Goal: Manage account settings

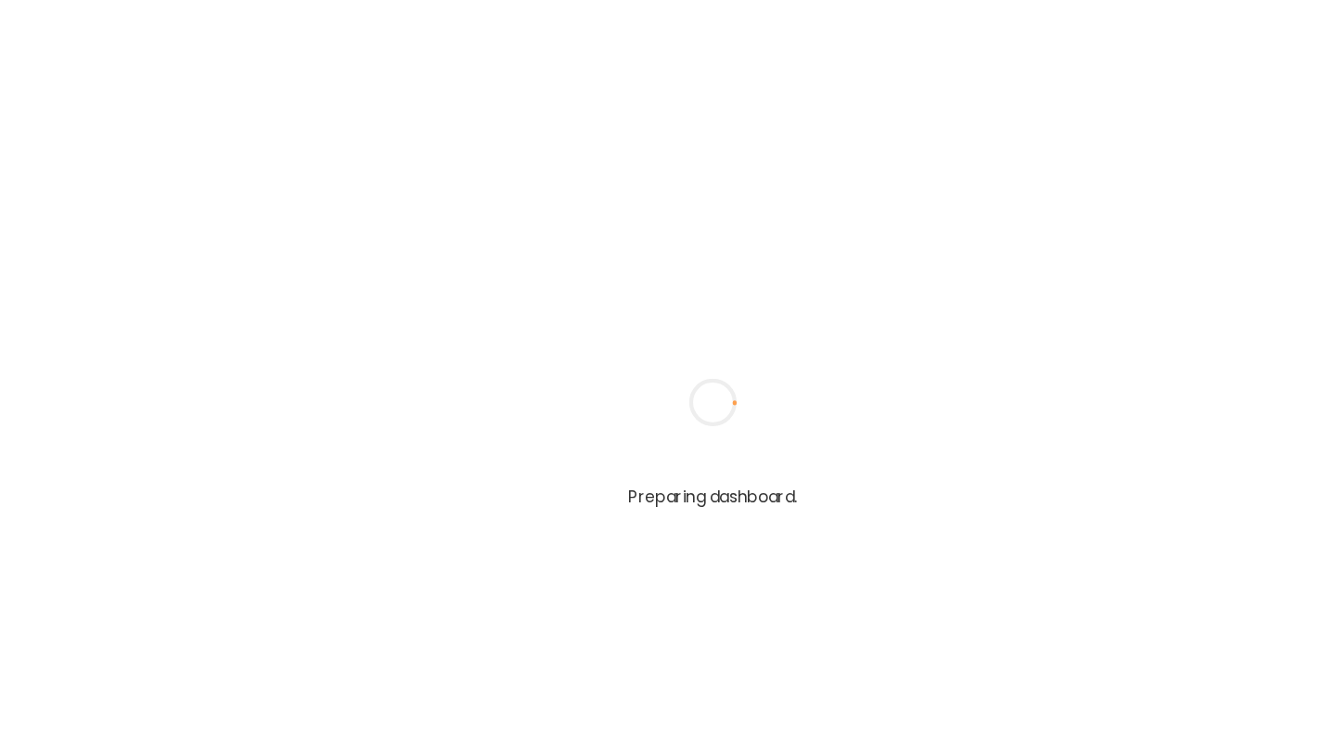
type input "**********"
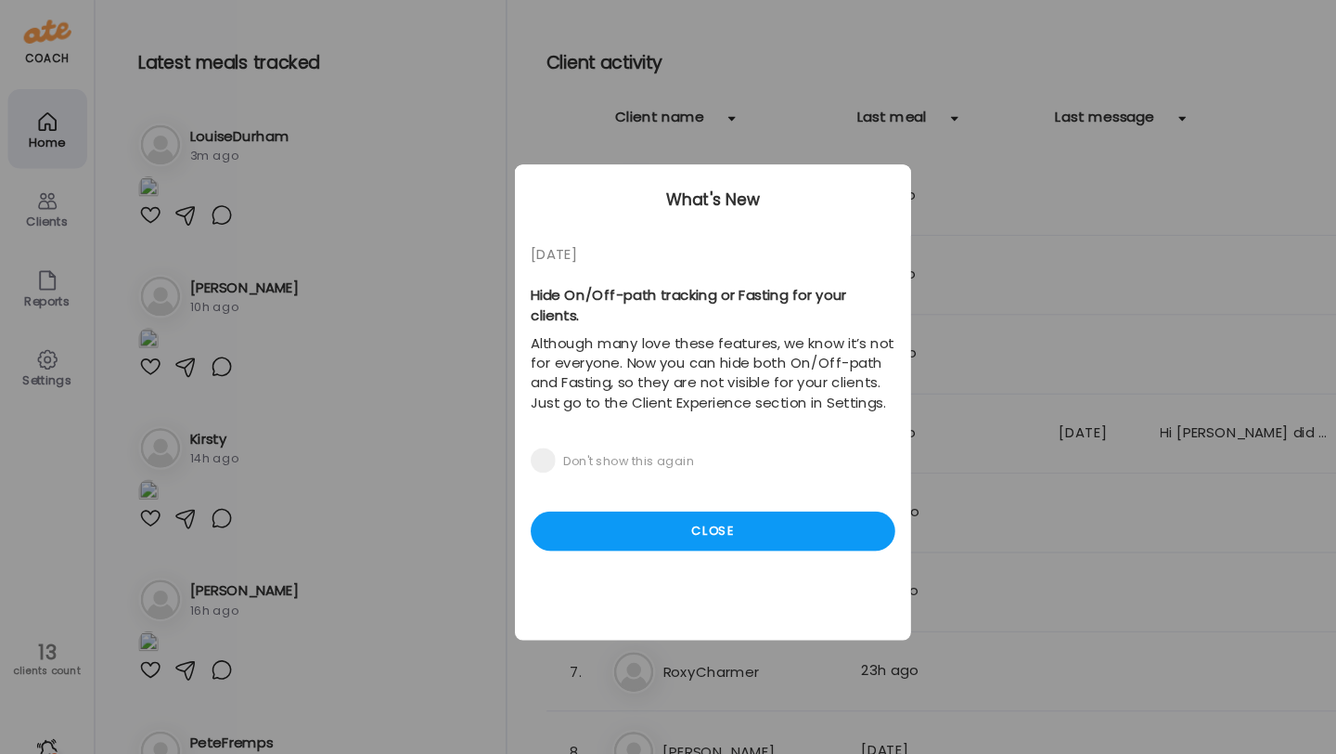
click at [707, 497] on div "05/27/23 Hide On/Off-path tracking or Fasting for your clients. Although many l…" at bounding box center [668, 376] width 371 height 445
click at [710, 491] on div "Close" at bounding box center [668, 497] width 342 height 37
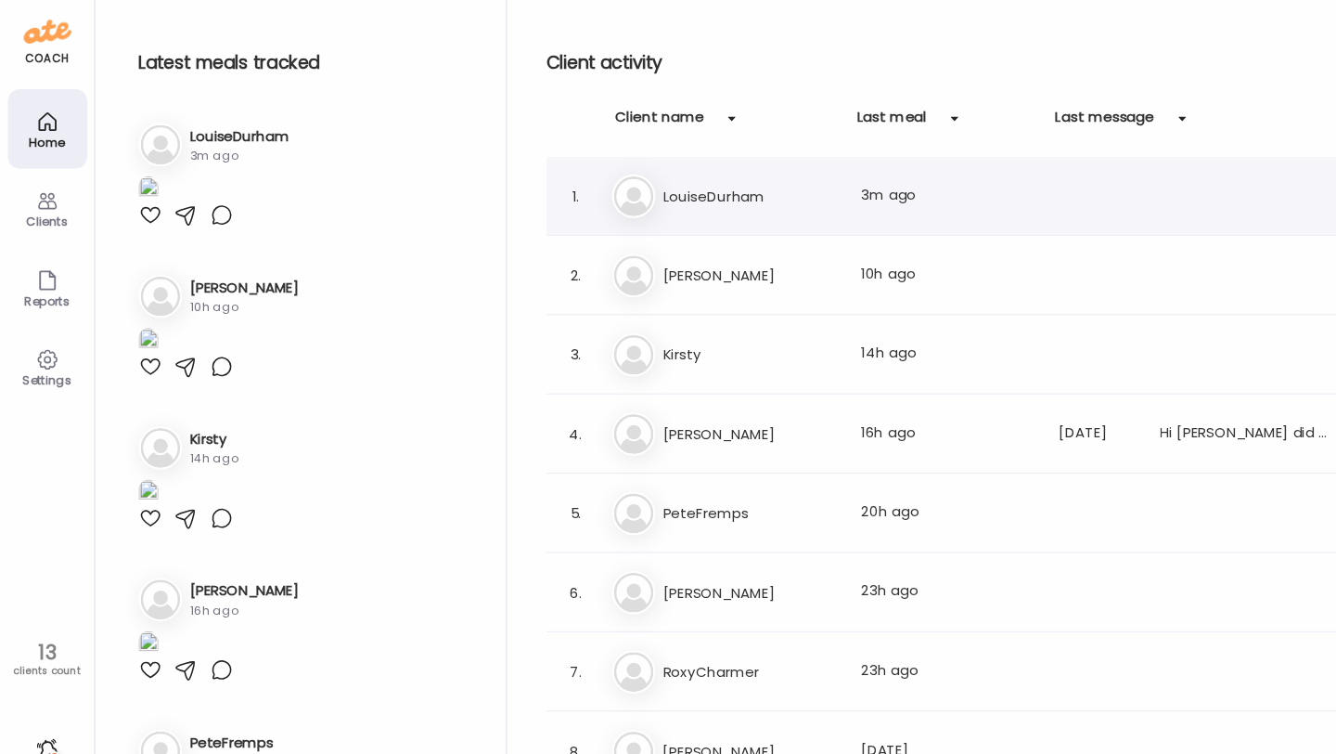
click at [714, 196] on div "Lo LouiseDurham Last meal: 3m ago" at bounding box center [912, 183] width 677 height 41
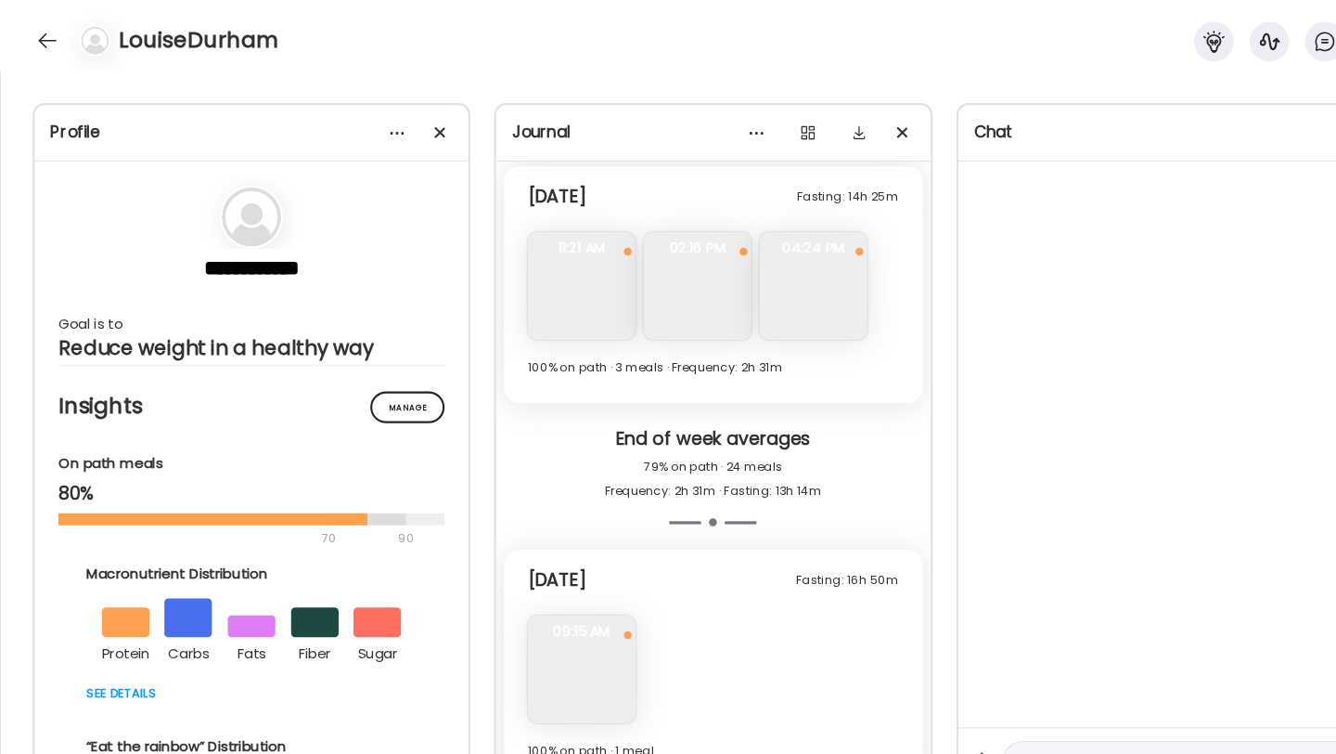
scroll to position [9009, 0]
click at [50, 37] on div at bounding box center [45, 38] width 30 height 30
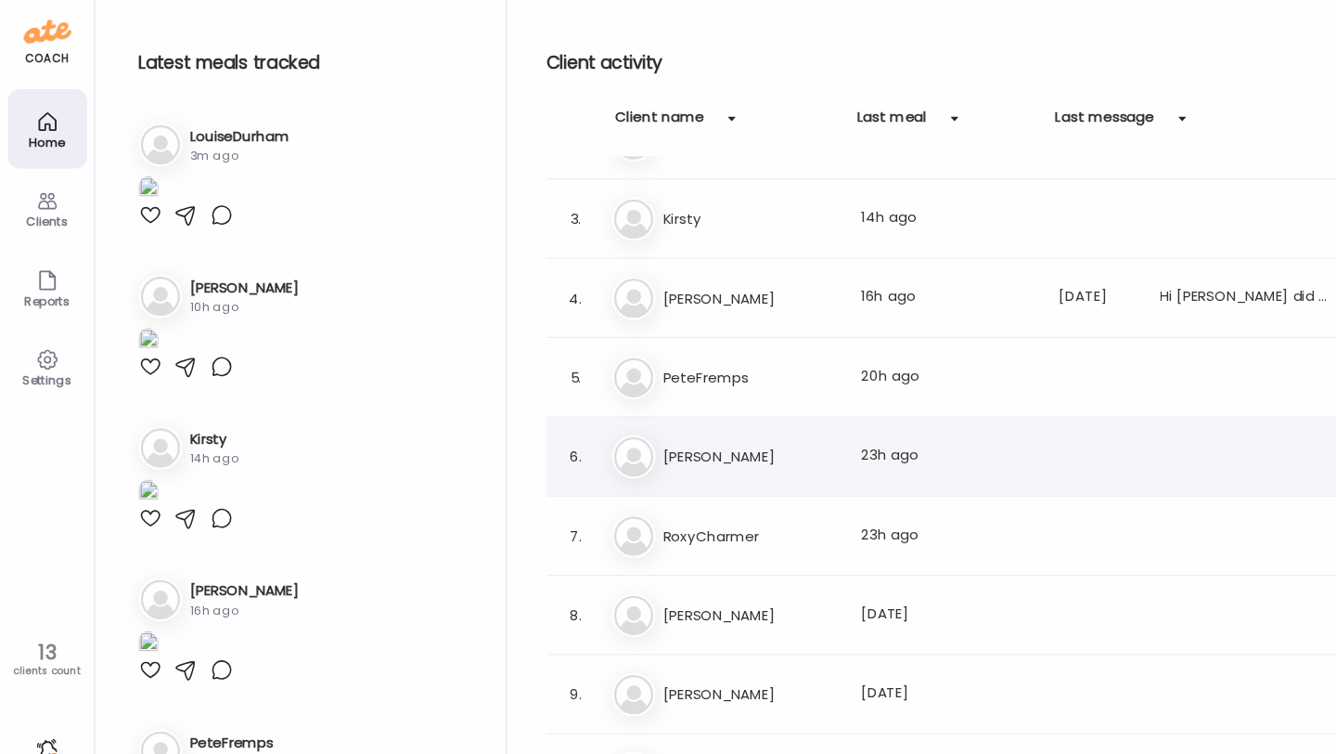
scroll to position [148, 0]
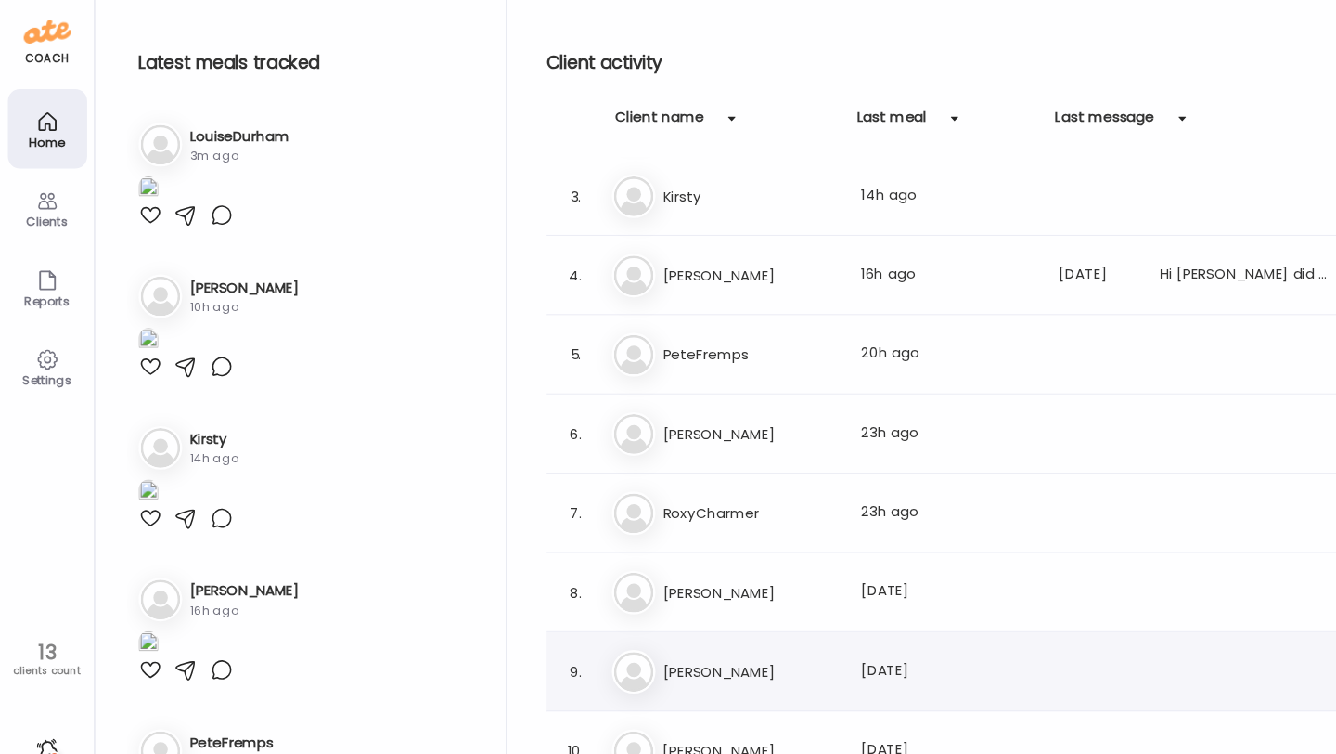
click at [688, 605] on div "9. Ka KatieBlundell Last meal: 2d ago" at bounding box center [909, 629] width 794 height 74
click at [706, 613] on div "Ka KatieBlundell Last meal: 2d ago" at bounding box center [912, 629] width 677 height 41
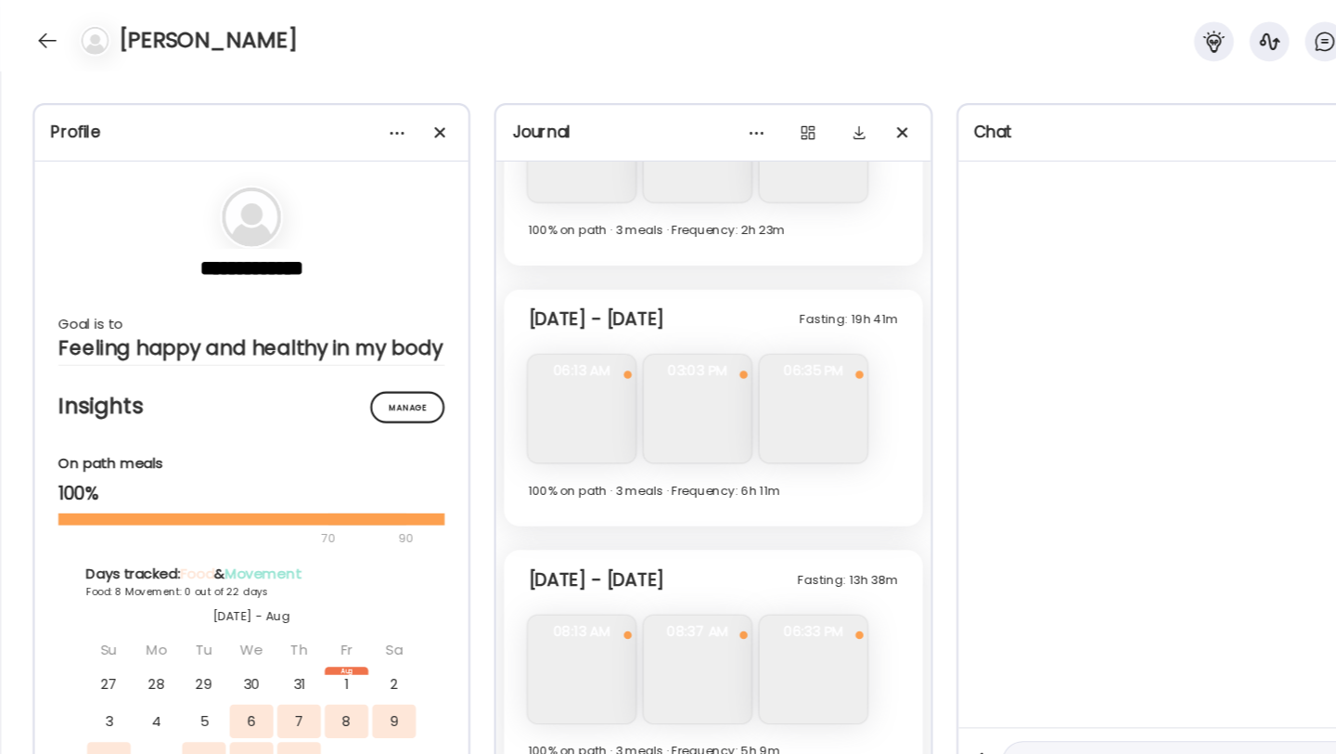
scroll to position [6098, 0]
click at [45, 32] on div at bounding box center [45, 38] width 30 height 30
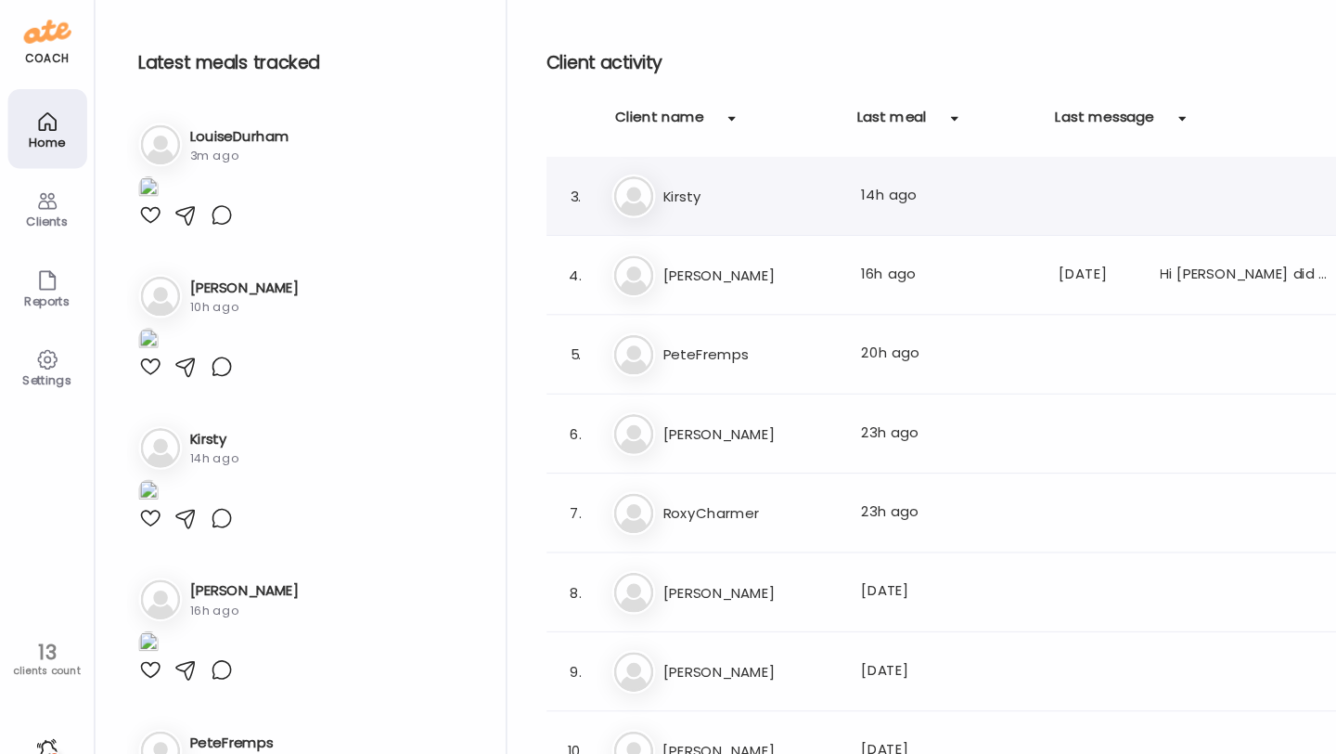
scroll to position [0, 0]
click at [651, 191] on h3 "LouiseDurham" at bounding box center [703, 184] width 163 height 22
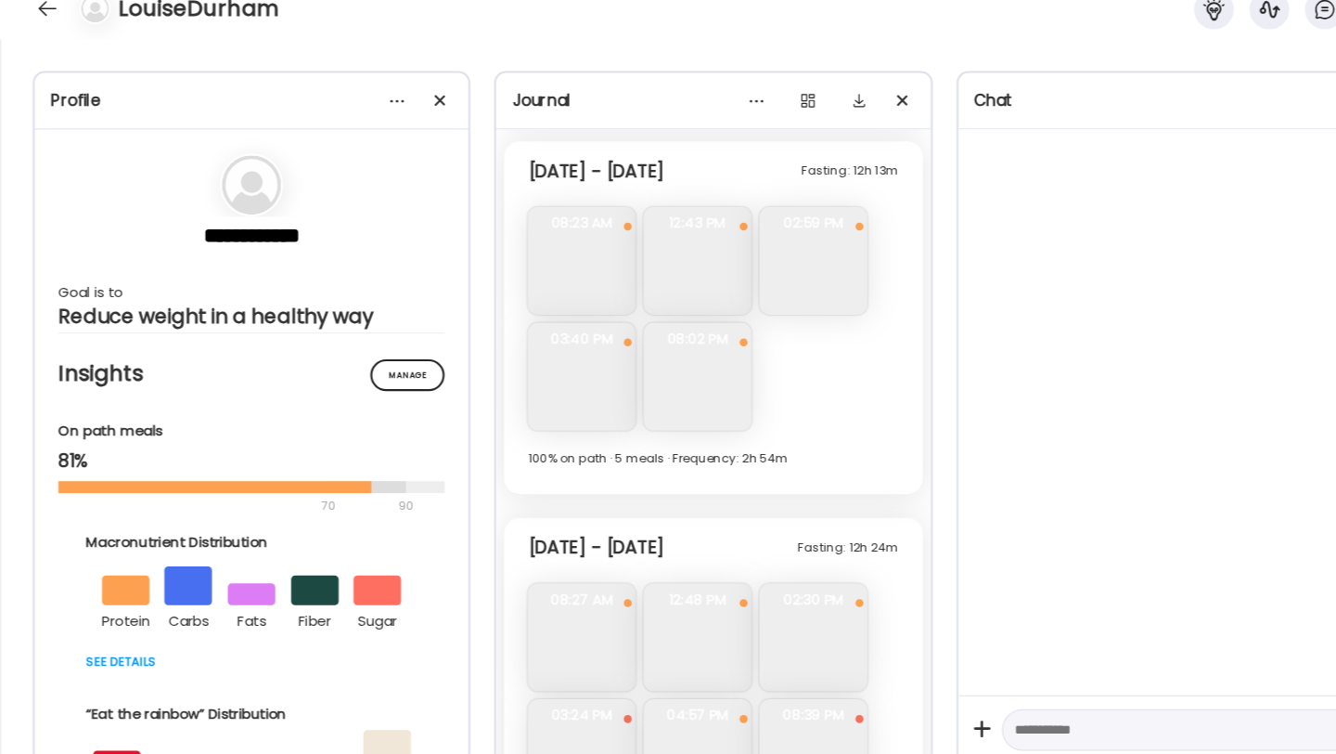
scroll to position [9009, 0]
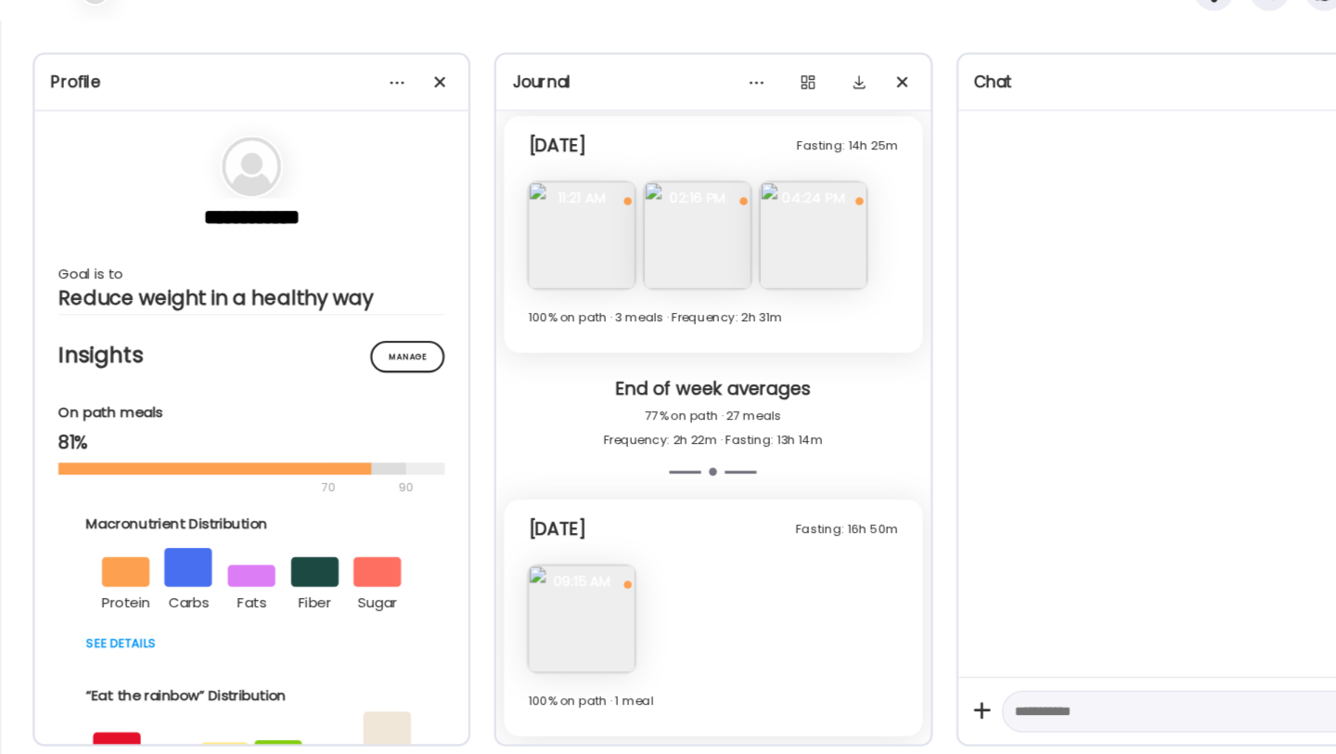
click at [570, 628] on img at bounding box center [545, 626] width 101 height 101
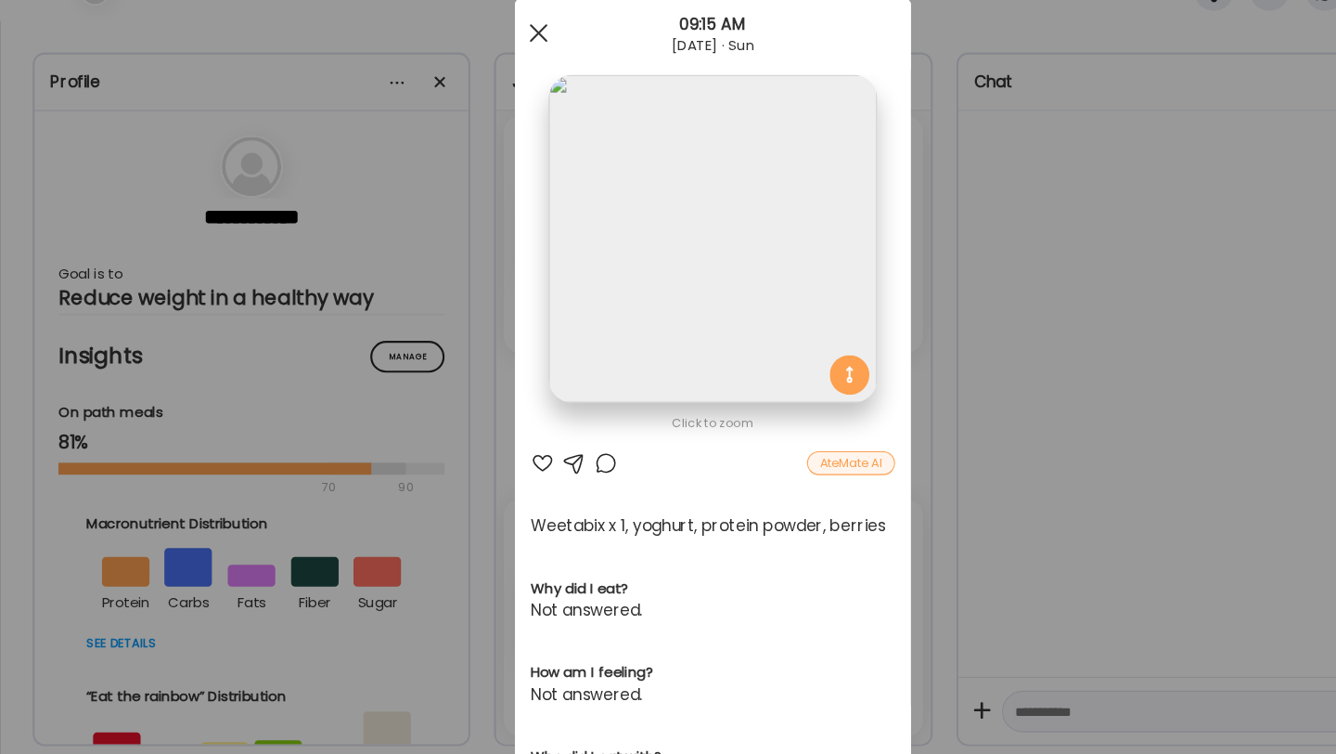
click at [509, 71] on span at bounding box center [505, 78] width 17 height 17
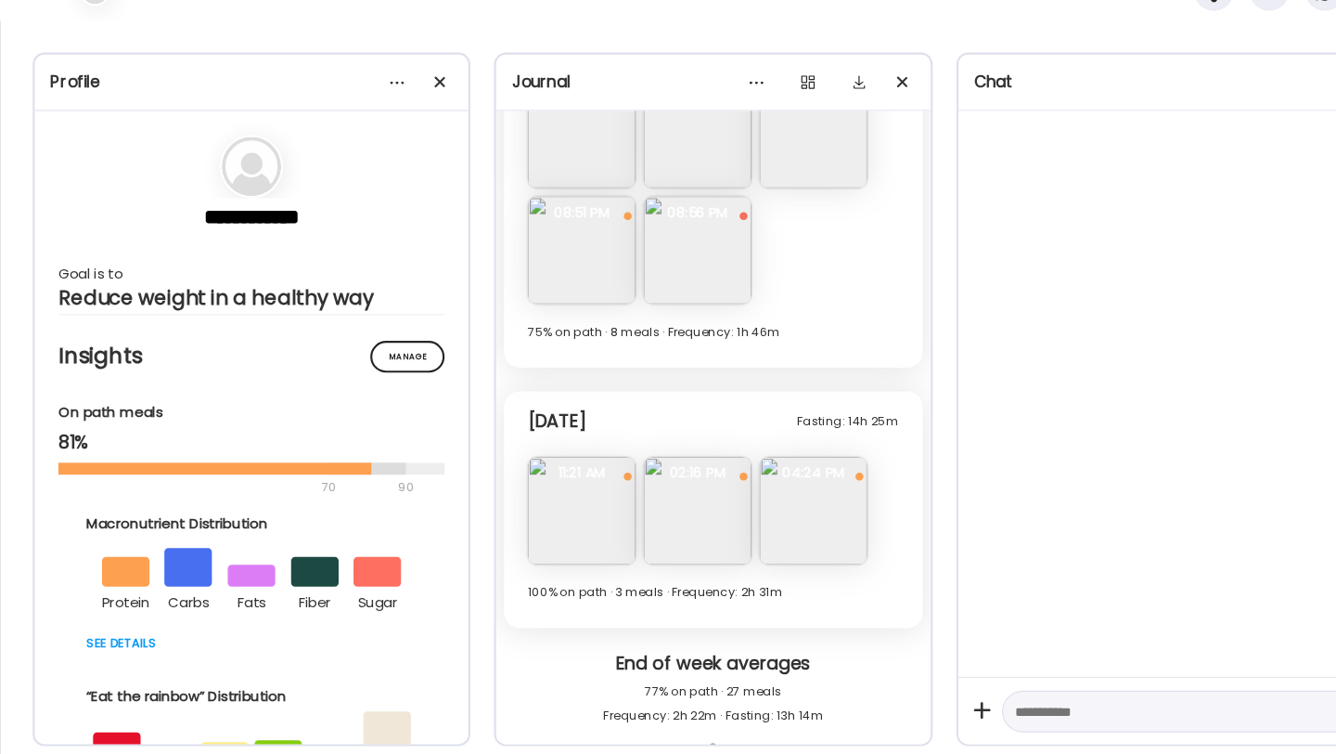
scroll to position [8662, 0]
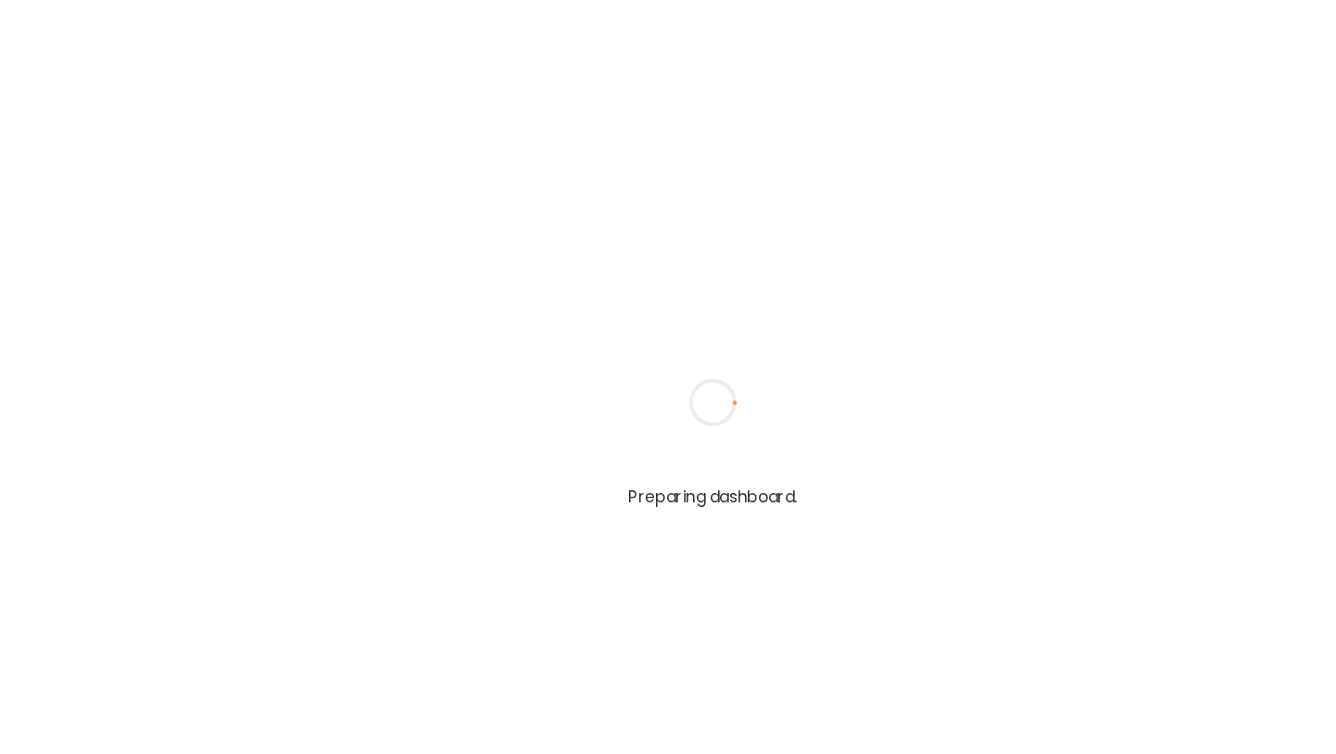
type input "**********"
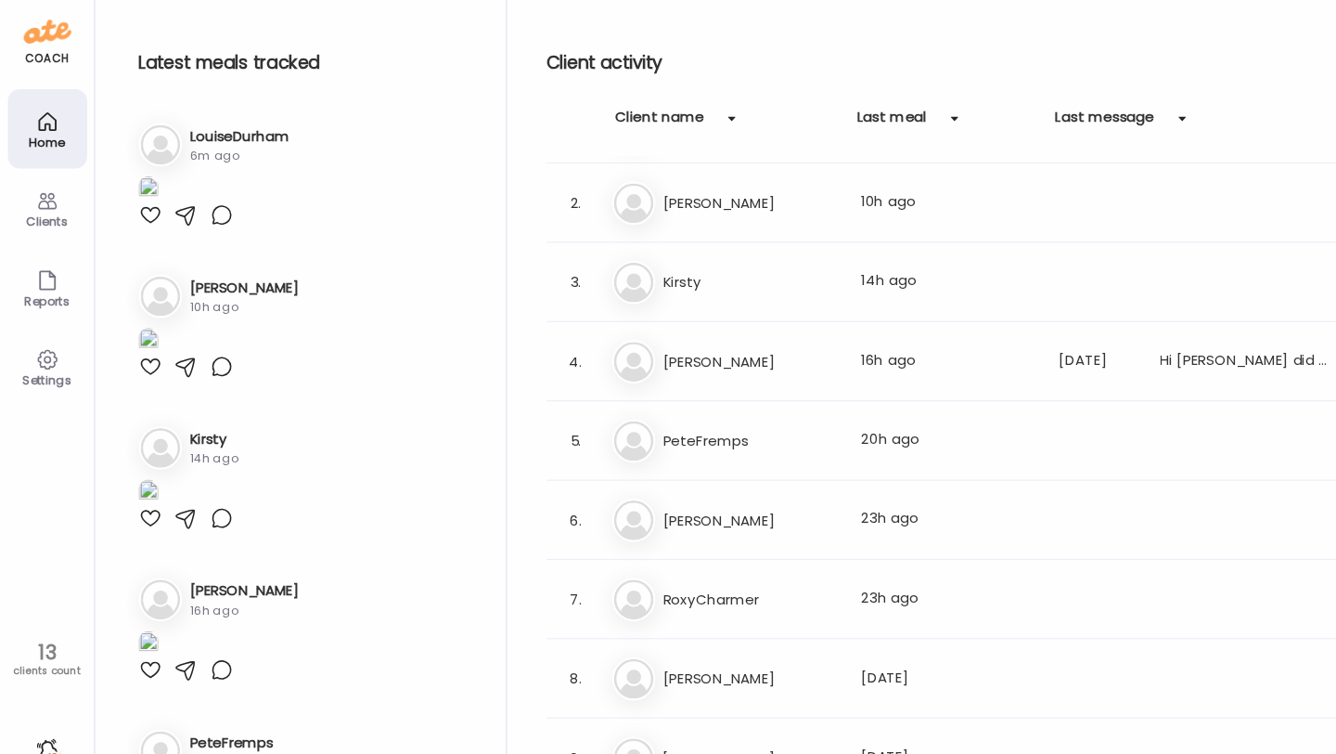
scroll to position [71, 0]
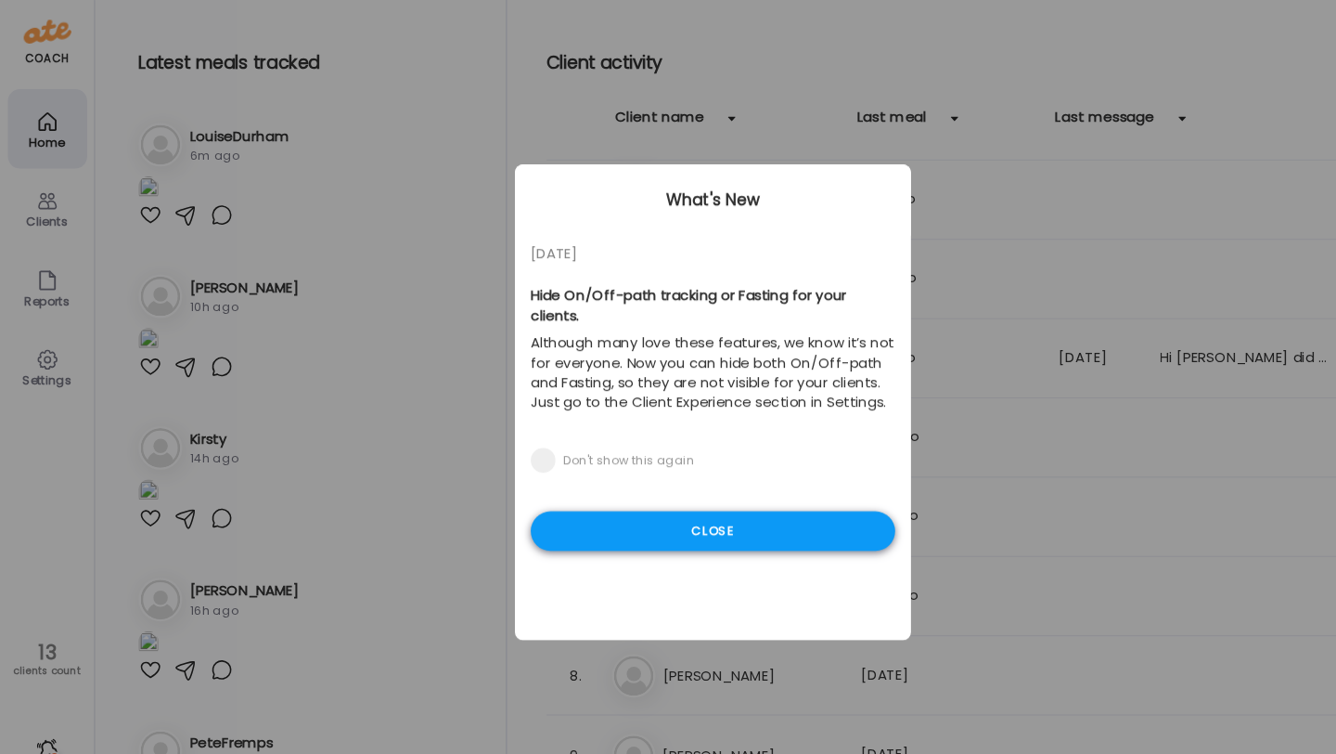
click at [759, 487] on div "Close" at bounding box center [668, 497] width 342 height 37
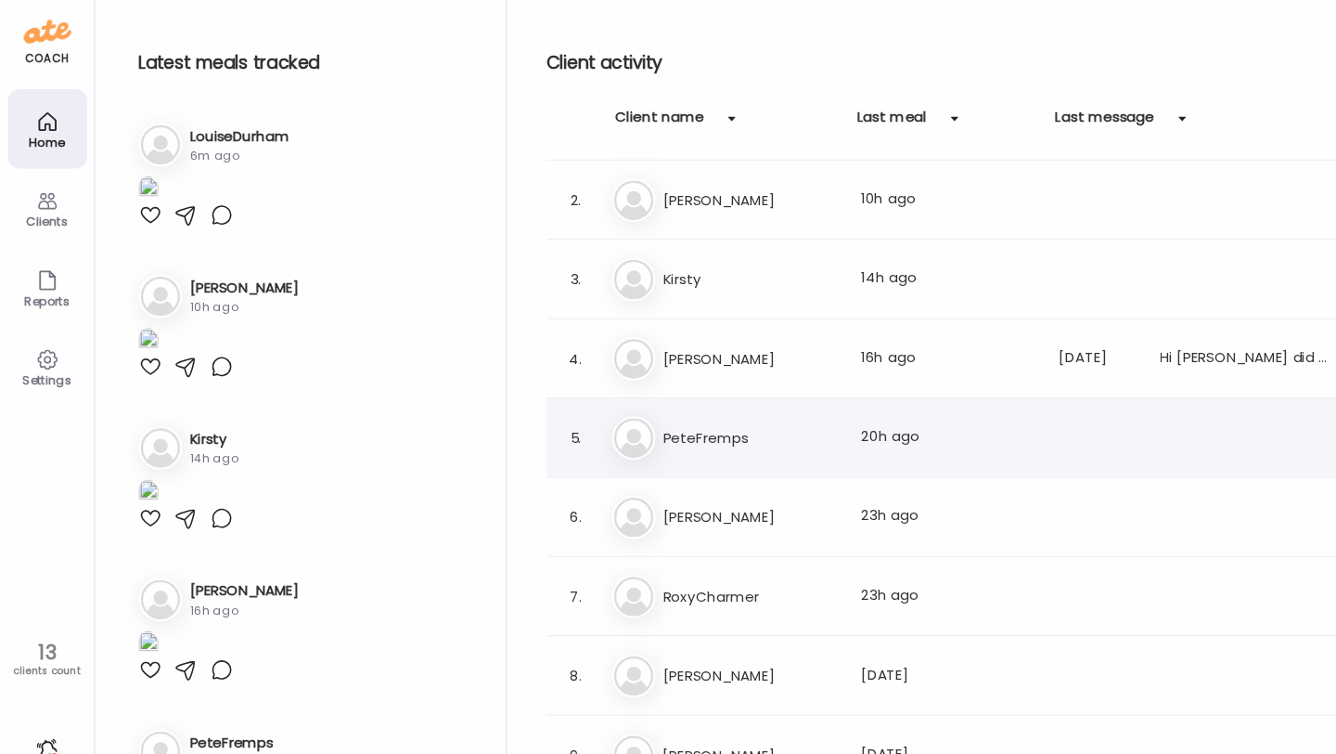
scroll to position [0, 0]
